Goal: Check status: Check status

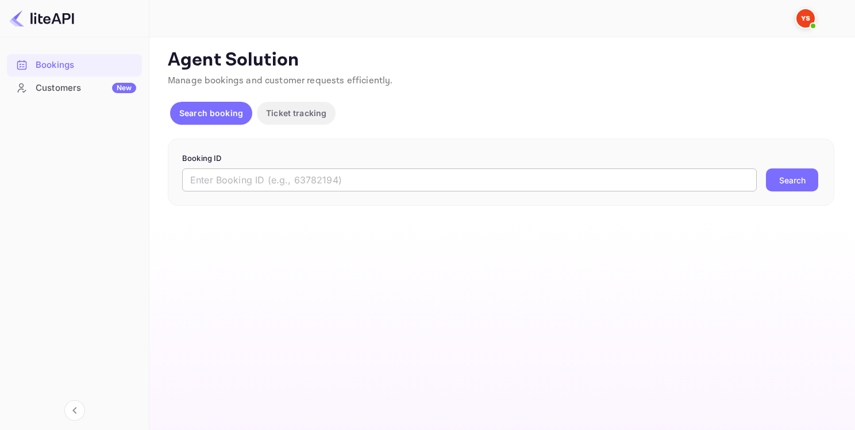
click at [289, 171] on input "text" at bounding box center [469, 179] width 575 height 23
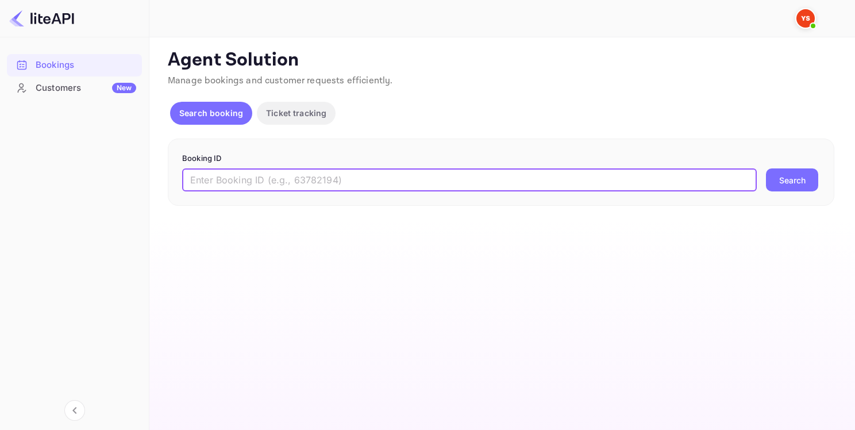
paste input "9329231"
type input "9329231"
click at [778, 181] on button "Search" at bounding box center [792, 179] width 52 height 23
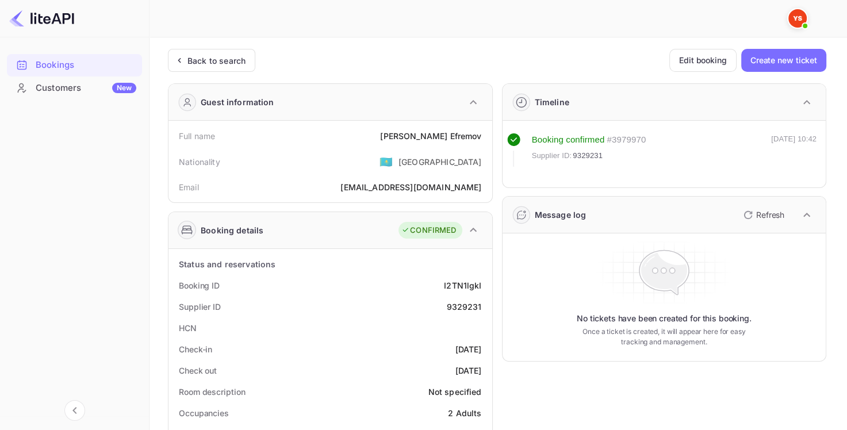
click at [458, 305] on div "9329231" at bounding box center [463, 307] width 35 height 12
copy div "9329231"
drag, startPoint x: 407, startPoint y: 136, endPoint x: 483, endPoint y: 136, distance: 75.9
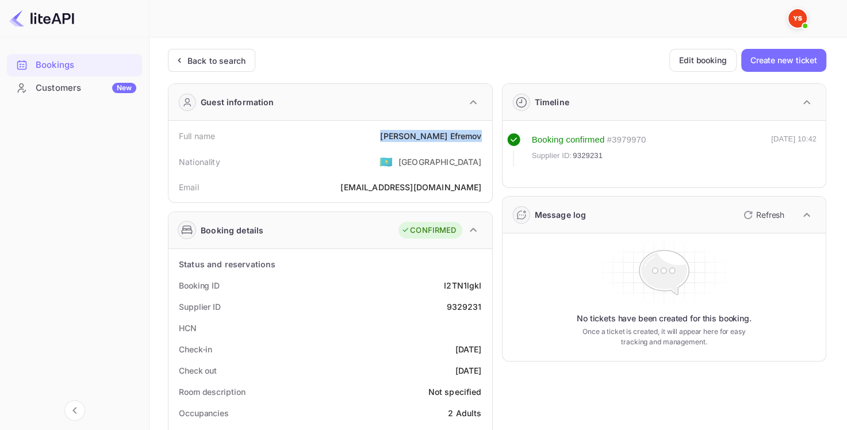
click at [483, 136] on div "Full name [PERSON_NAME]" at bounding box center [330, 135] width 314 height 21
copy div "[PERSON_NAME]"
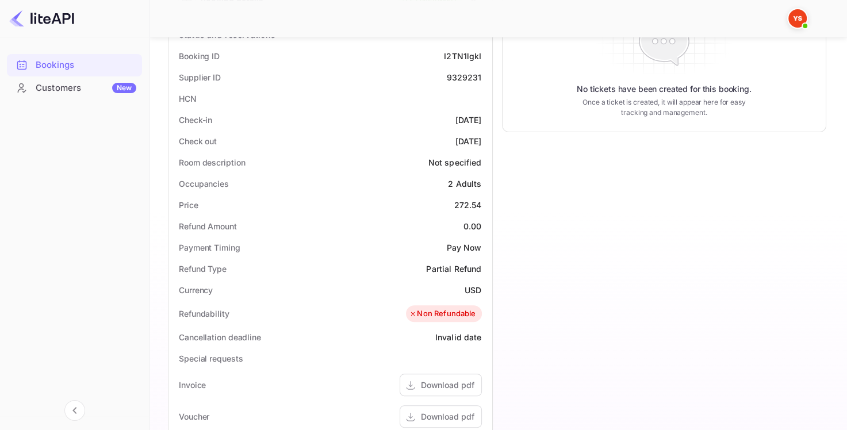
scroll to position [230, 0]
drag, startPoint x: 483, startPoint y: 205, endPoint x: 455, endPoint y: 207, distance: 27.7
click at [455, 207] on div "Price 272.54" at bounding box center [330, 204] width 314 height 21
copy div "272.54"
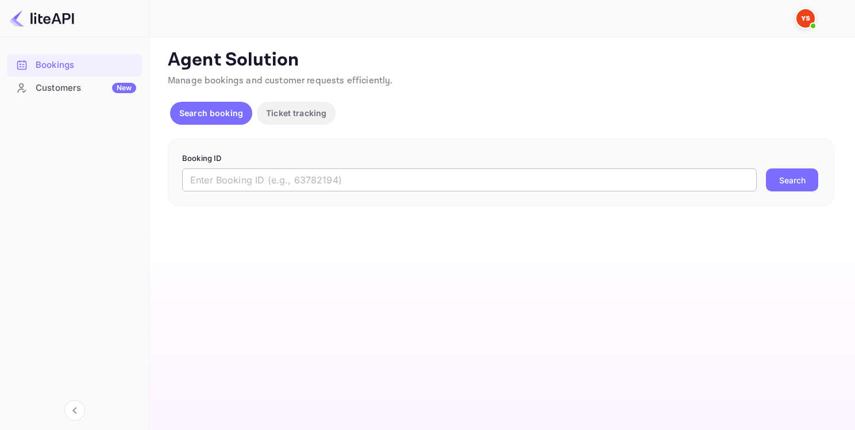
click at [274, 170] on input "text" at bounding box center [469, 179] width 575 height 23
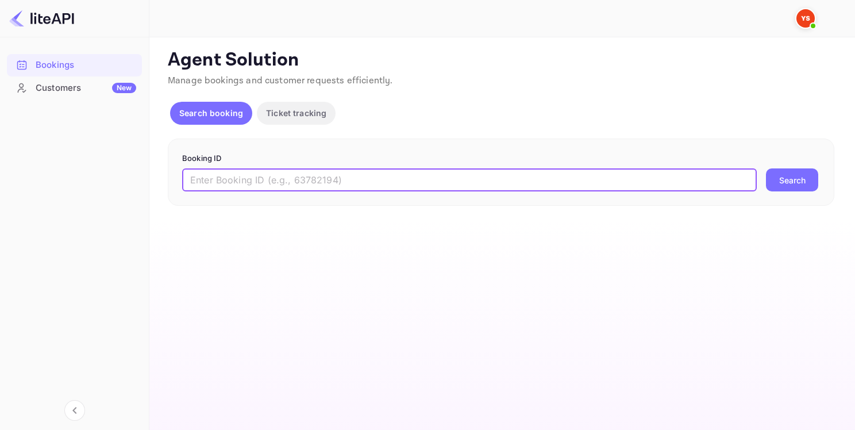
paste input "9331902"
type input "9331902"
click at [820, 181] on div "9331902 ​ Search" at bounding box center [501, 179] width 638 height 23
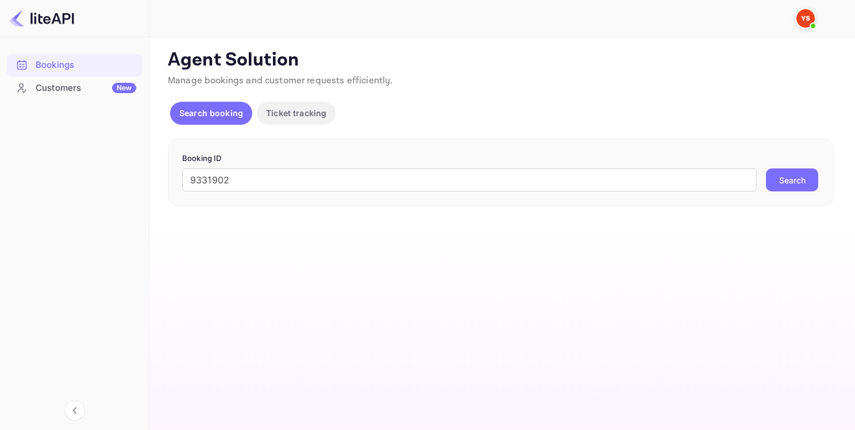
click at [800, 181] on button "Search" at bounding box center [792, 179] width 52 height 23
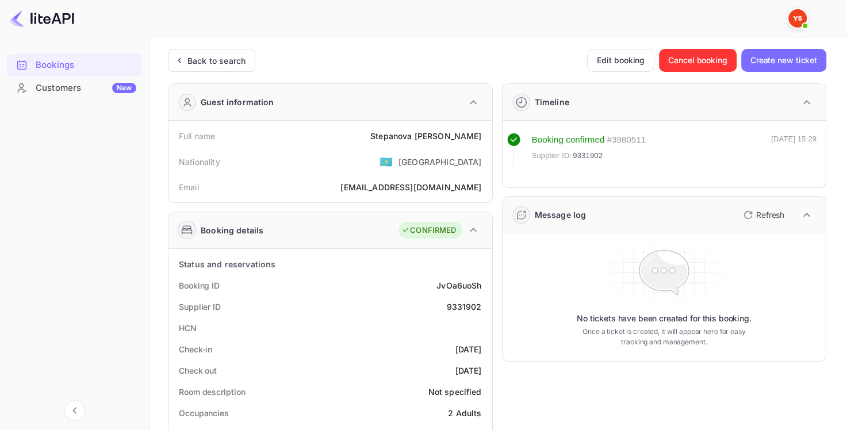
click at [454, 298] on div "Supplier ID 9331902" at bounding box center [330, 306] width 314 height 21
click at [454, 301] on div "9331902" at bounding box center [463, 307] width 35 height 12
click at [454, 302] on div "9331902" at bounding box center [463, 307] width 35 height 12
copy div "9331902"
drag, startPoint x: 415, startPoint y: 133, endPoint x: 481, endPoint y: 136, distance: 65.6
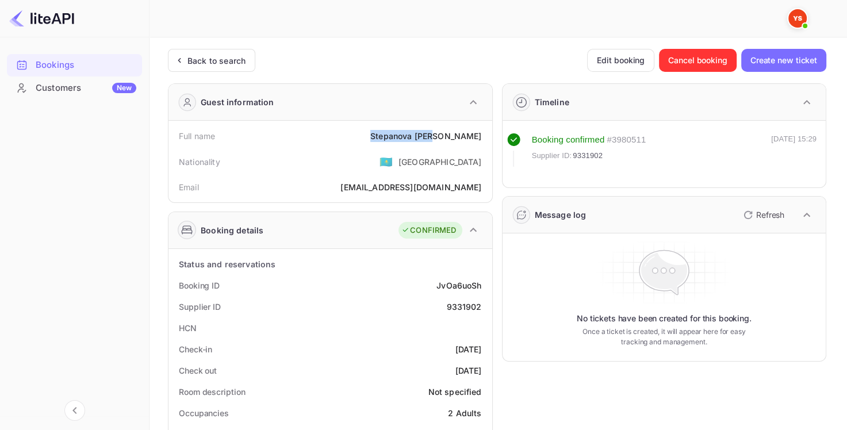
click at [481, 136] on div "Full name [PERSON_NAME]" at bounding box center [330, 135] width 314 height 21
copy div "[PERSON_NAME]"
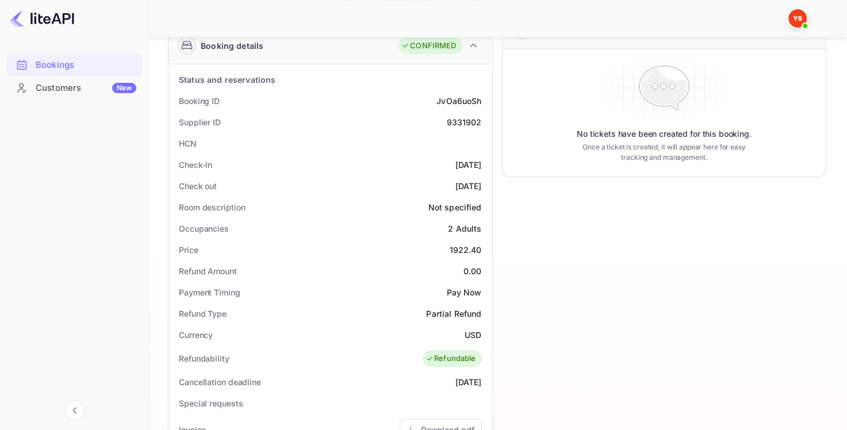
scroll to position [287, 0]
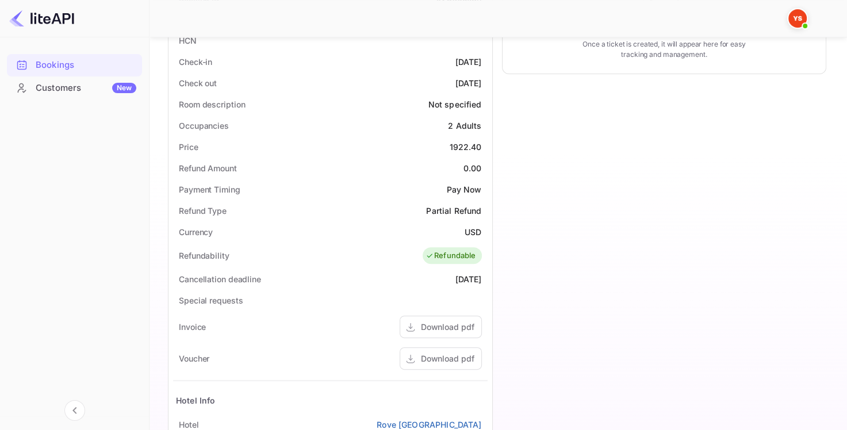
click at [460, 143] on div "1922.40" at bounding box center [465, 147] width 32 height 12
copy div "1922.40"
